Goal: Information Seeking & Learning: Learn about a topic

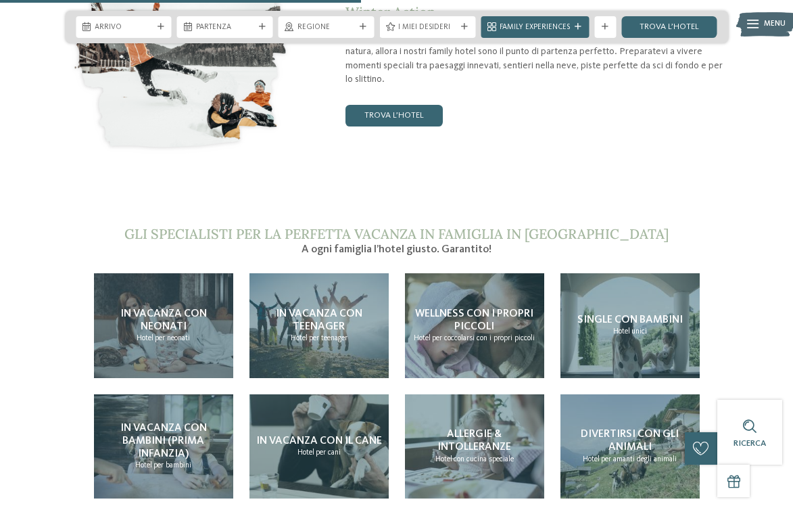
scroll to position [2201, 0]
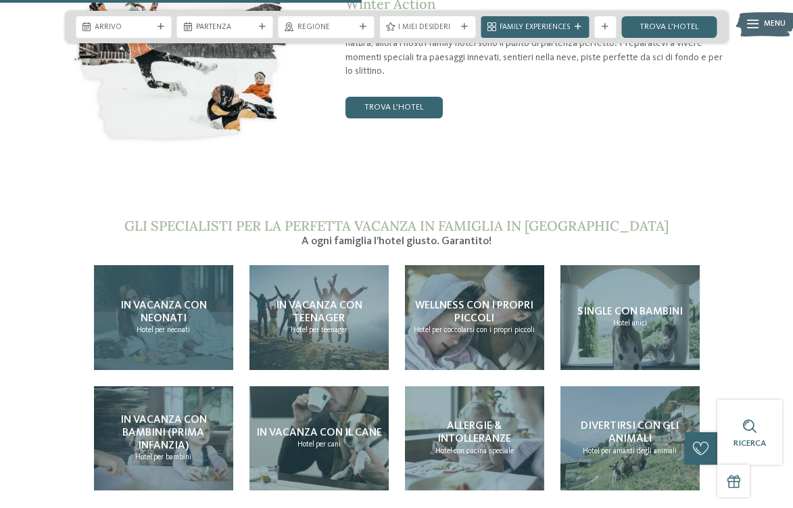
click at [180, 300] on span "In vacanza con neonati" at bounding box center [163, 312] width 87 height 24
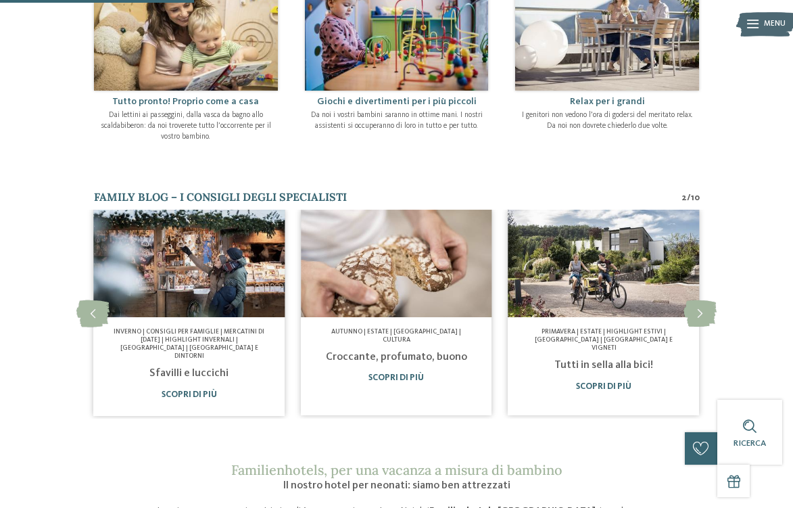
scroll to position [559, 0]
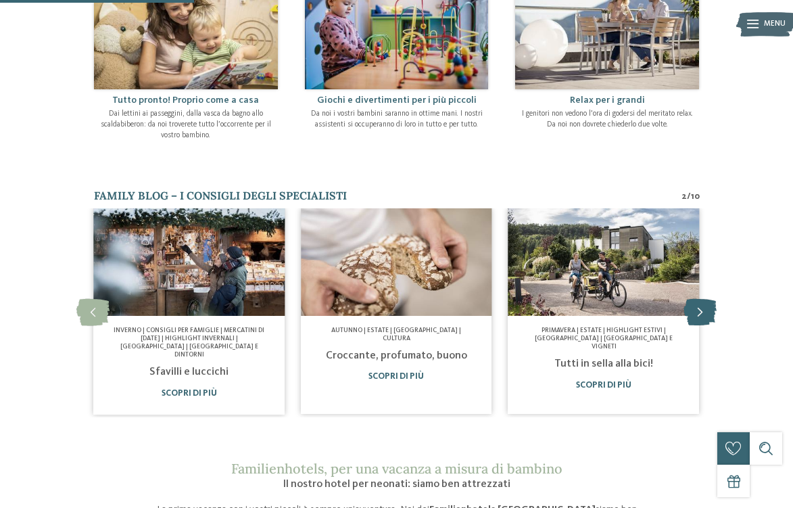
click at [705, 302] on icon at bounding box center [700, 312] width 33 height 27
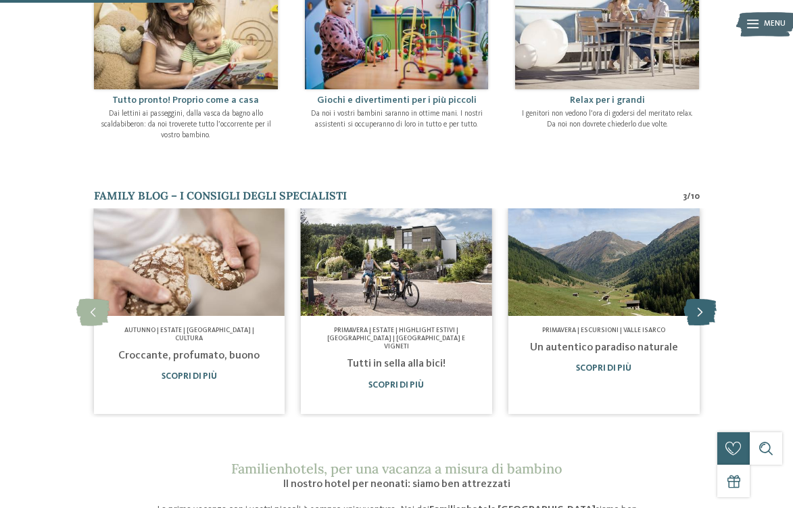
click at [705, 302] on icon at bounding box center [700, 312] width 33 height 27
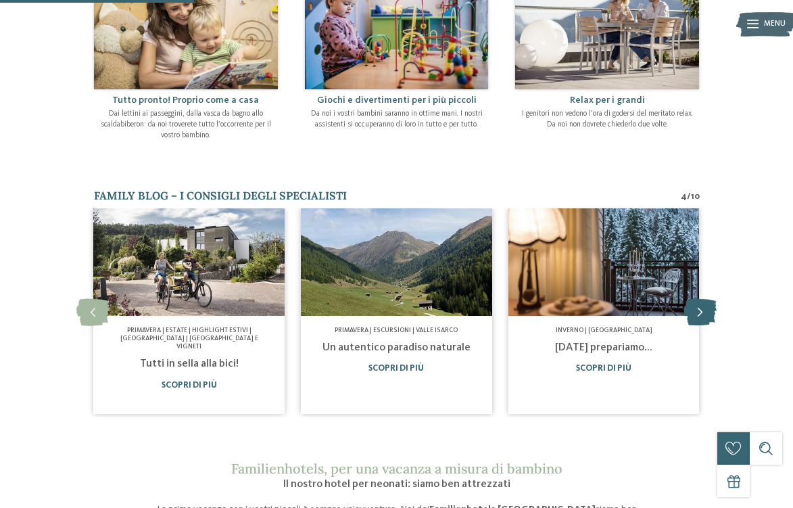
click at [705, 302] on icon at bounding box center [700, 312] width 33 height 27
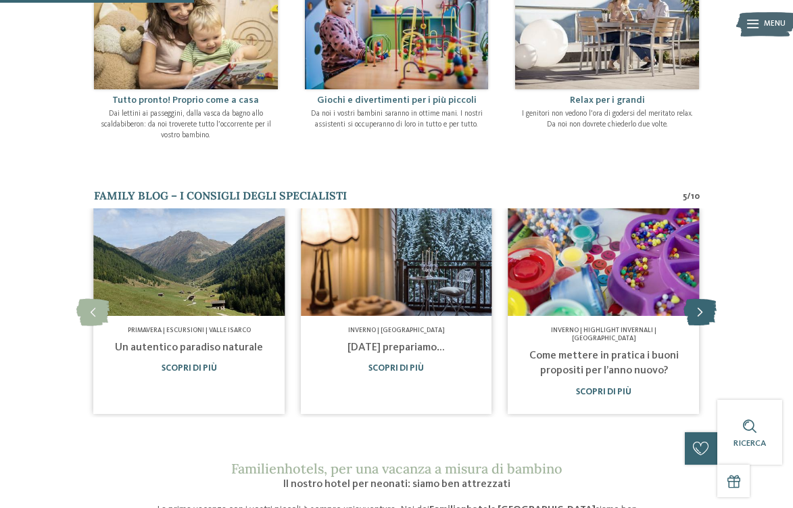
click at [705, 302] on icon at bounding box center [700, 312] width 33 height 27
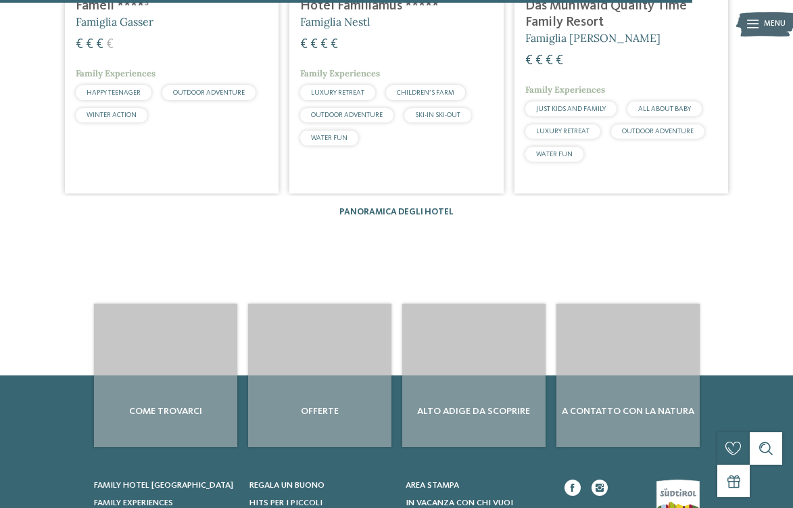
scroll to position [2017, 0]
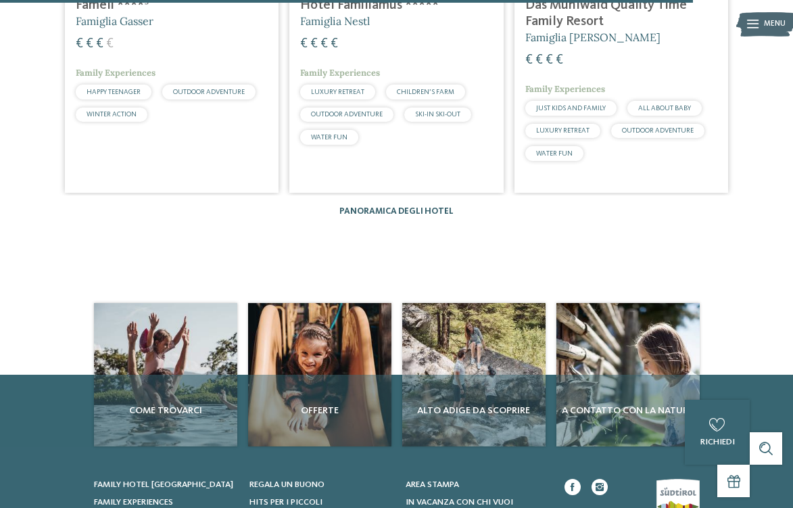
click at [403, 207] on link "Panoramica degli hotel" at bounding box center [396, 211] width 114 height 9
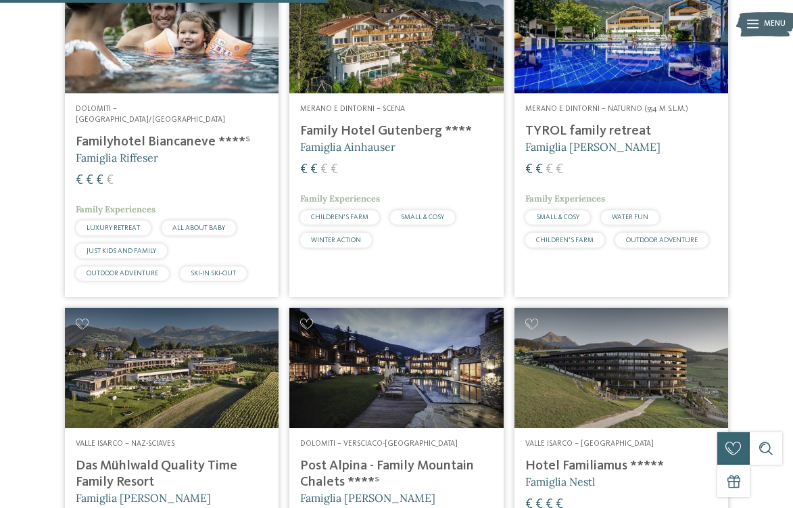
scroll to position [1373, 0]
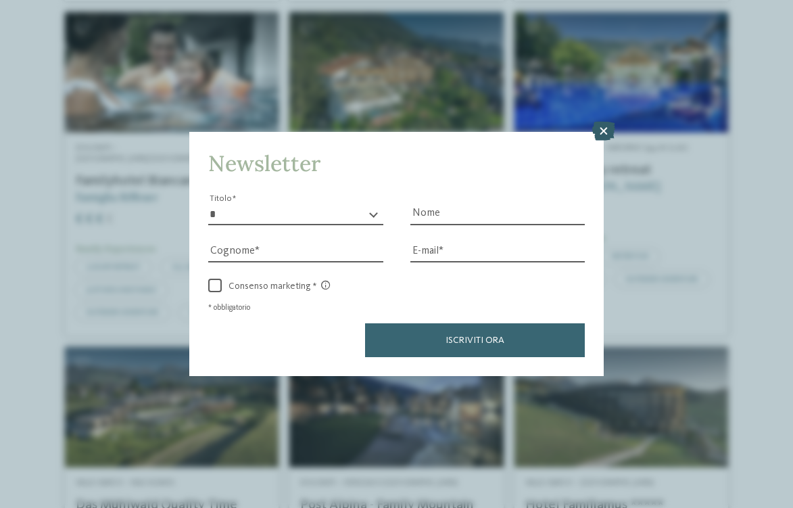
click at [598, 130] on icon at bounding box center [603, 131] width 23 height 19
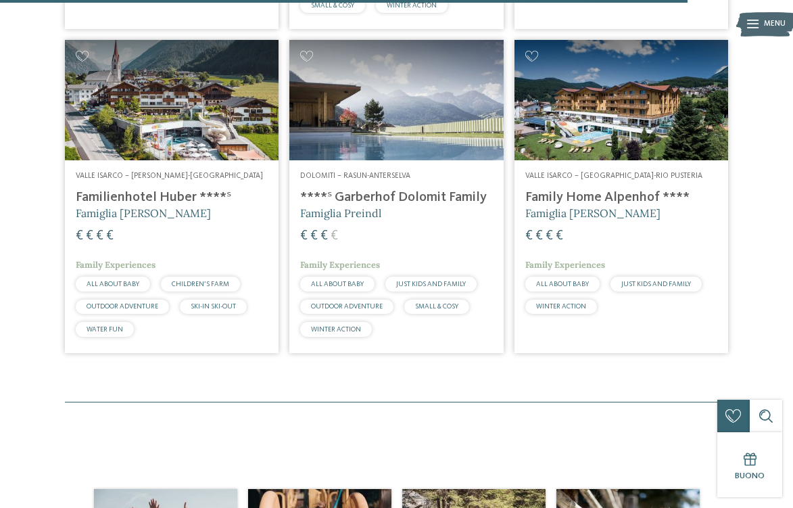
scroll to position [3035, 0]
